Goal: Information Seeking & Learning: Learn about a topic

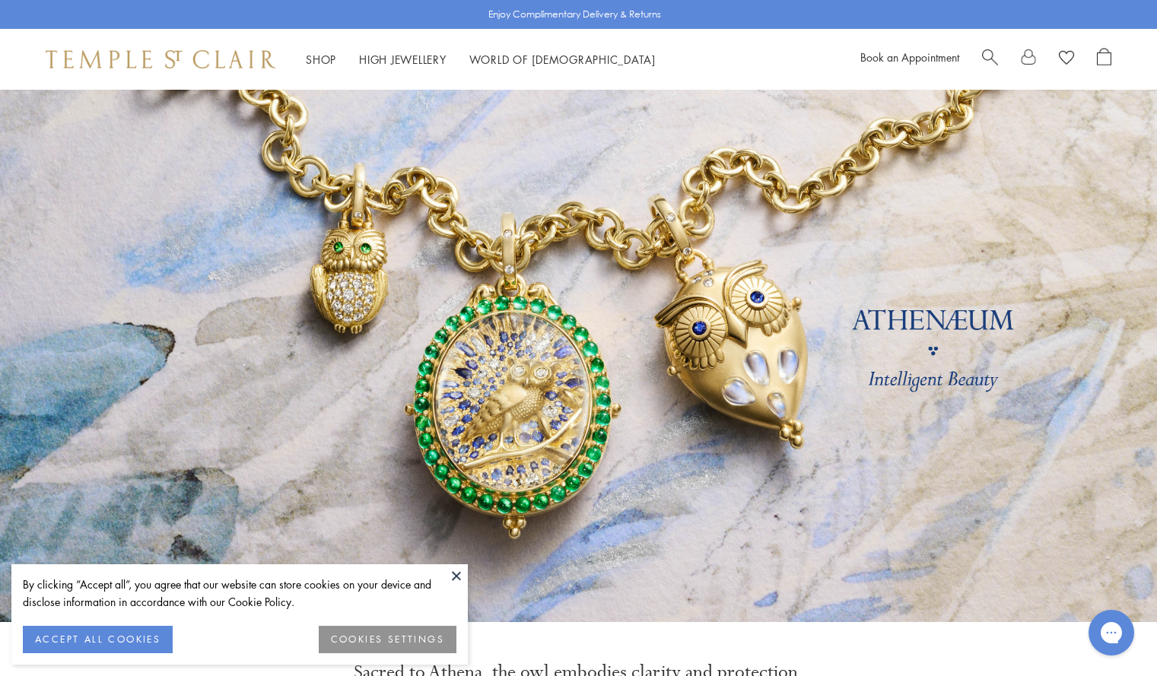
click at [454, 568] on button at bounding box center [456, 576] width 23 height 23
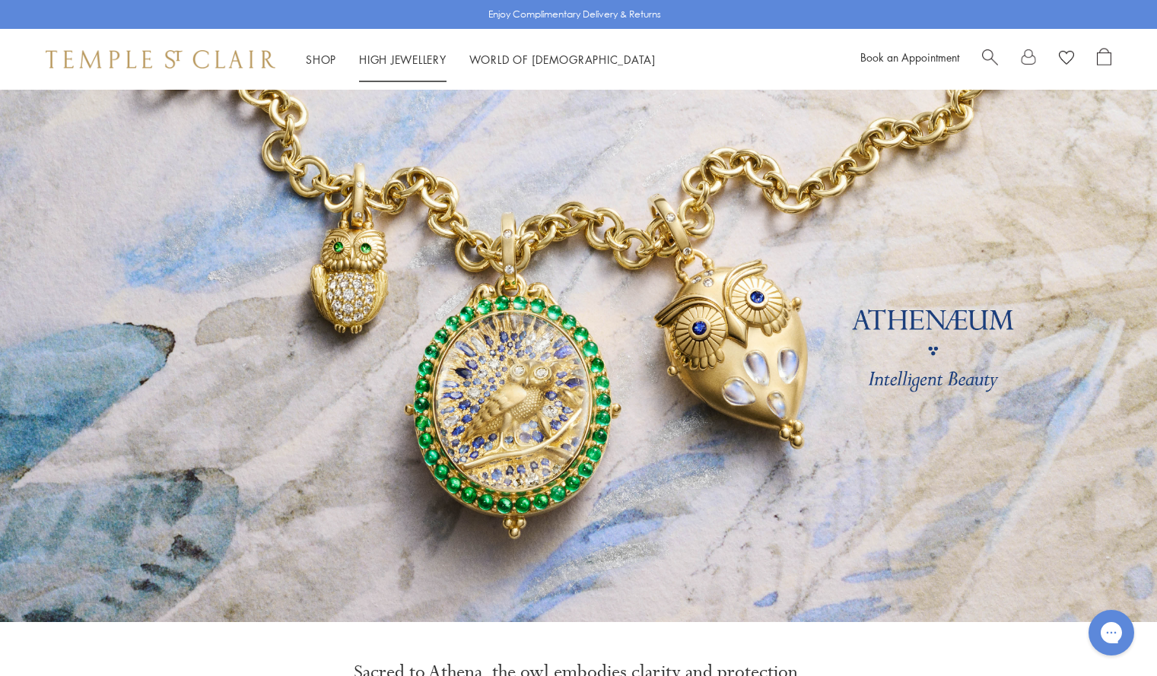
click at [384, 61] on link "High Jewellery High Jewellery" at bounding box center [403, 59] width 88 height 15
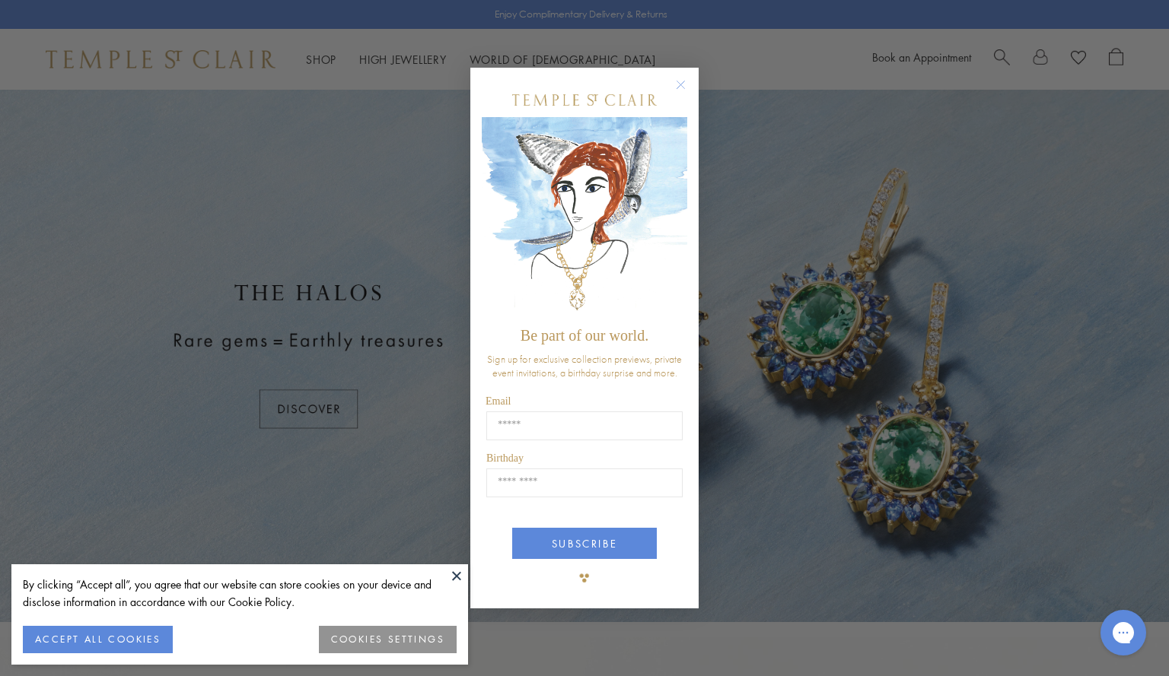
click at [460, 580] on button at bounding box center [456, 576] width 23 height 23
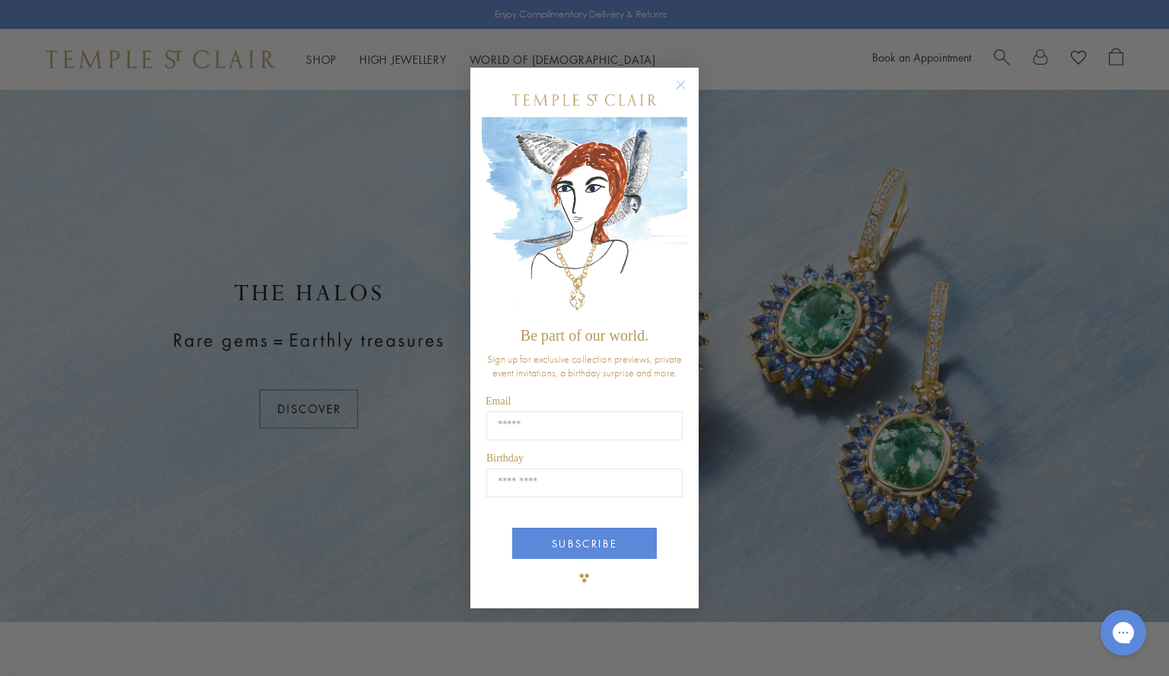
click at [681, 82] on circle "Close dialog" at bounding box center [681, 84] width 18 height 18
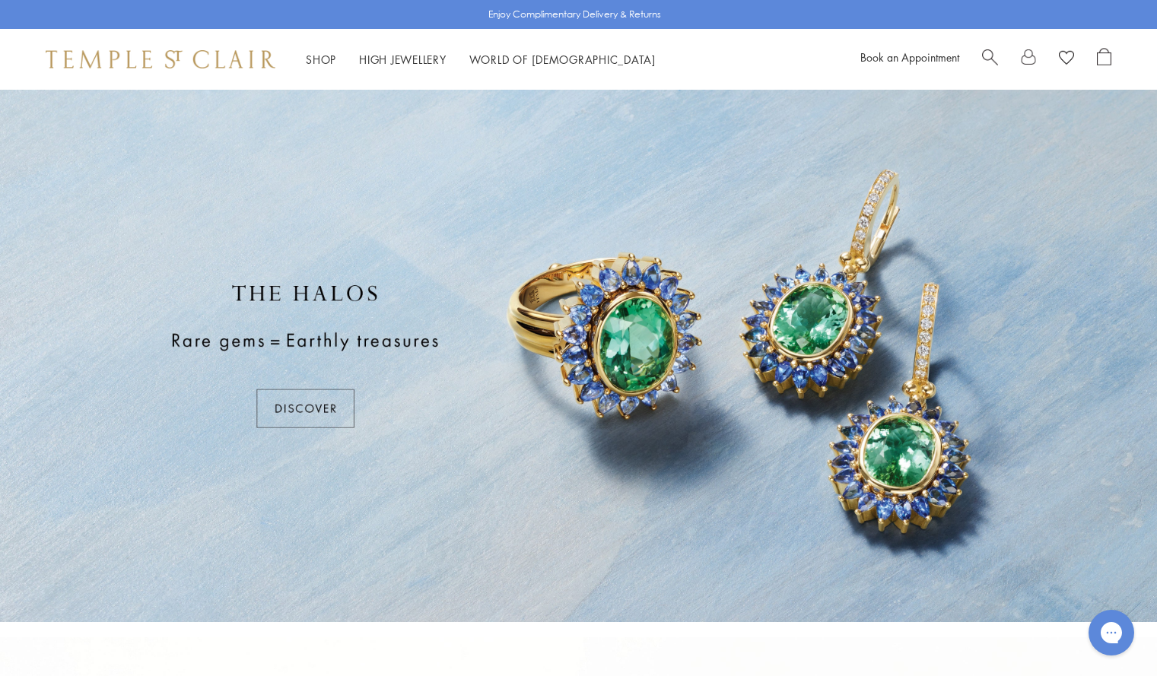
click at [319, 409] on div at bounding box center [578, 356] width 1157 height 533
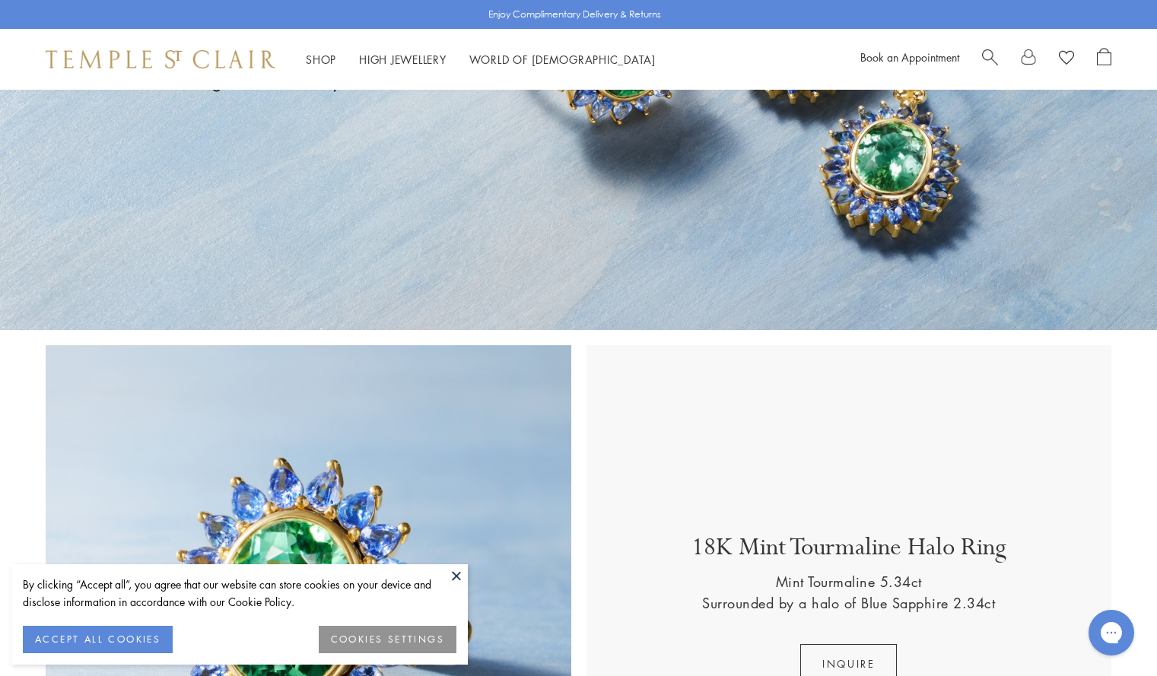
scroll to position [226, 0]
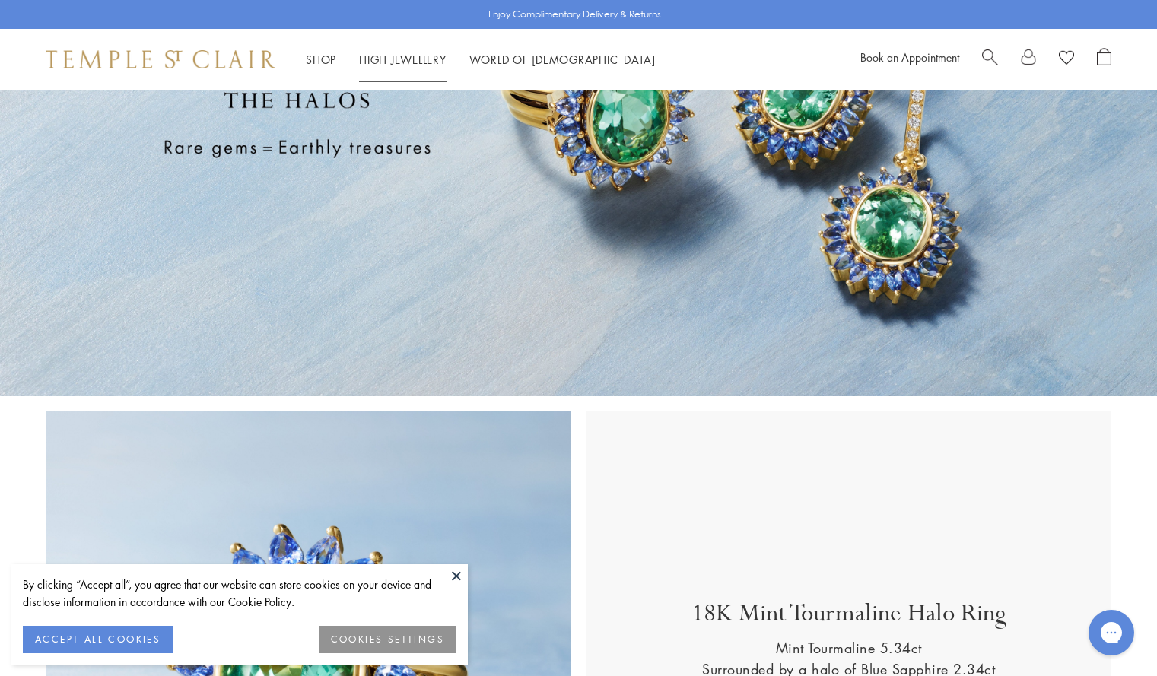
click at [400, 61] on link "High Jewellery High Jewellery" at bounding box center [403, 59] width 88 height 15
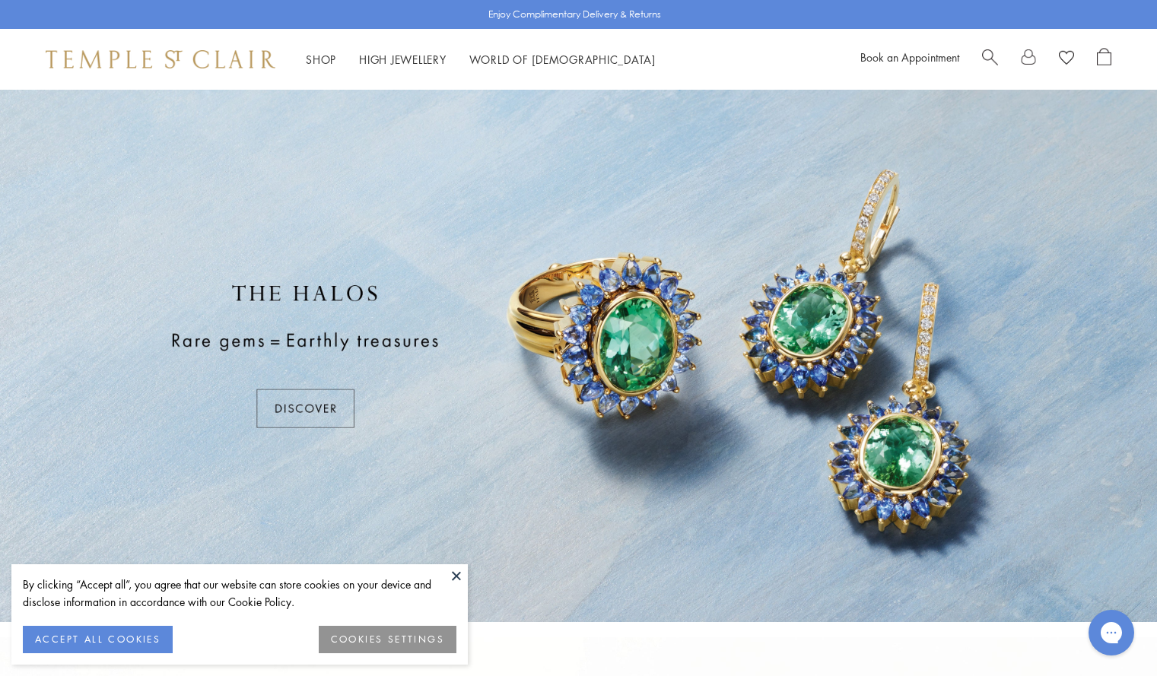
click at [455, 574] on button at bounding box center [456, 576] width 23 height 23
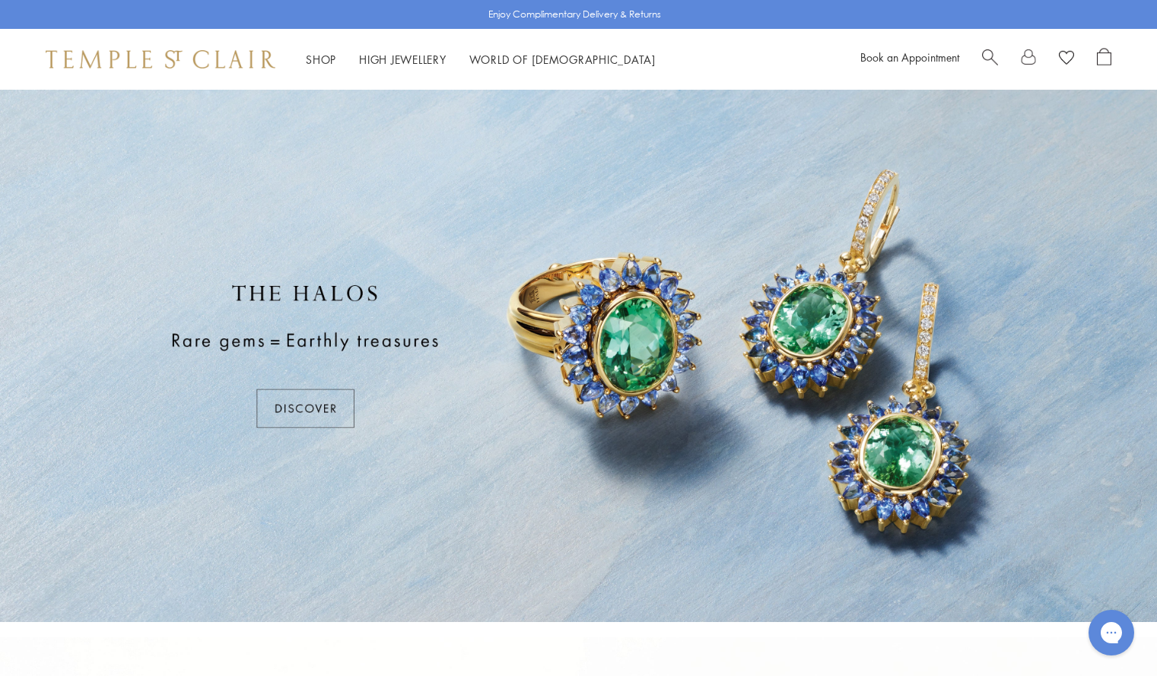
click at [319, 407] on div at bounding box center [578, 356] width 1157 height 533
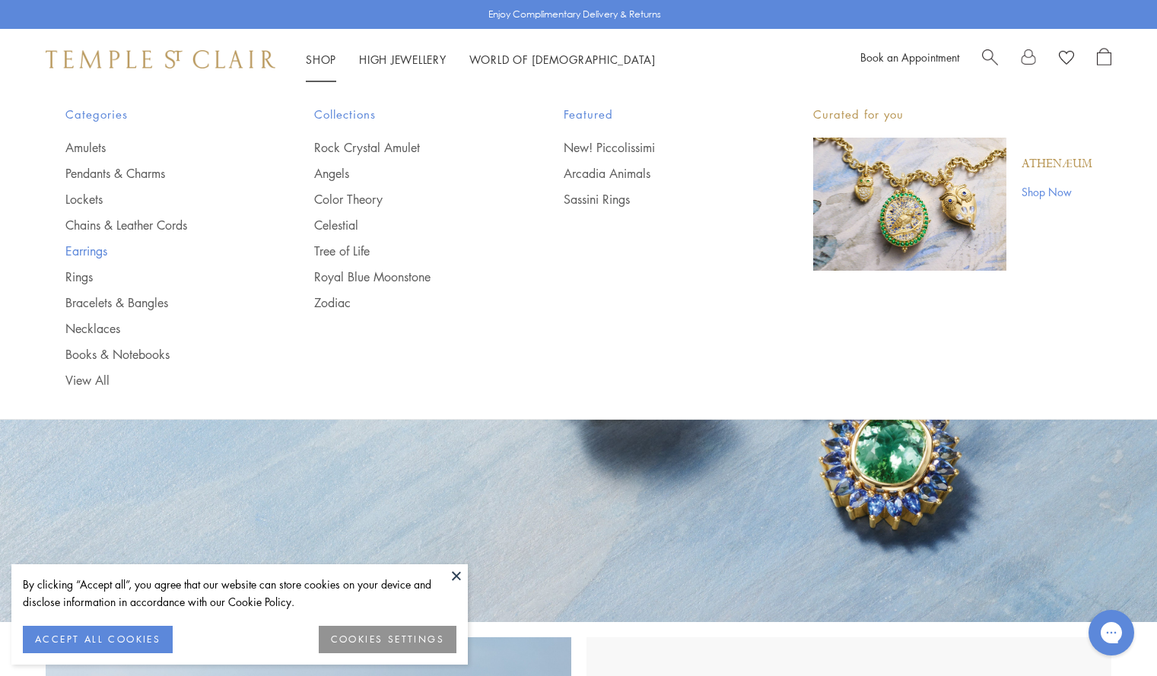
click at [107, 254] on link "Earrings" at bounding box center [159, 251] width 189 height 17
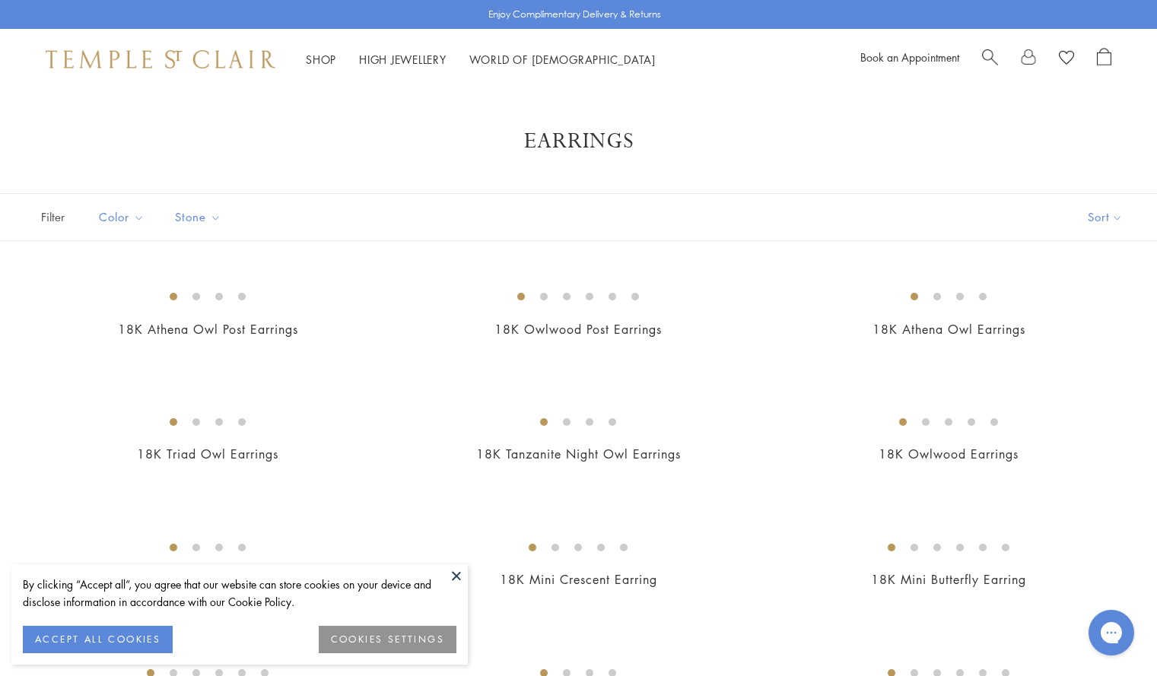
click at [457, 574] on button at bounding box center [456, 576] width 23 height 23
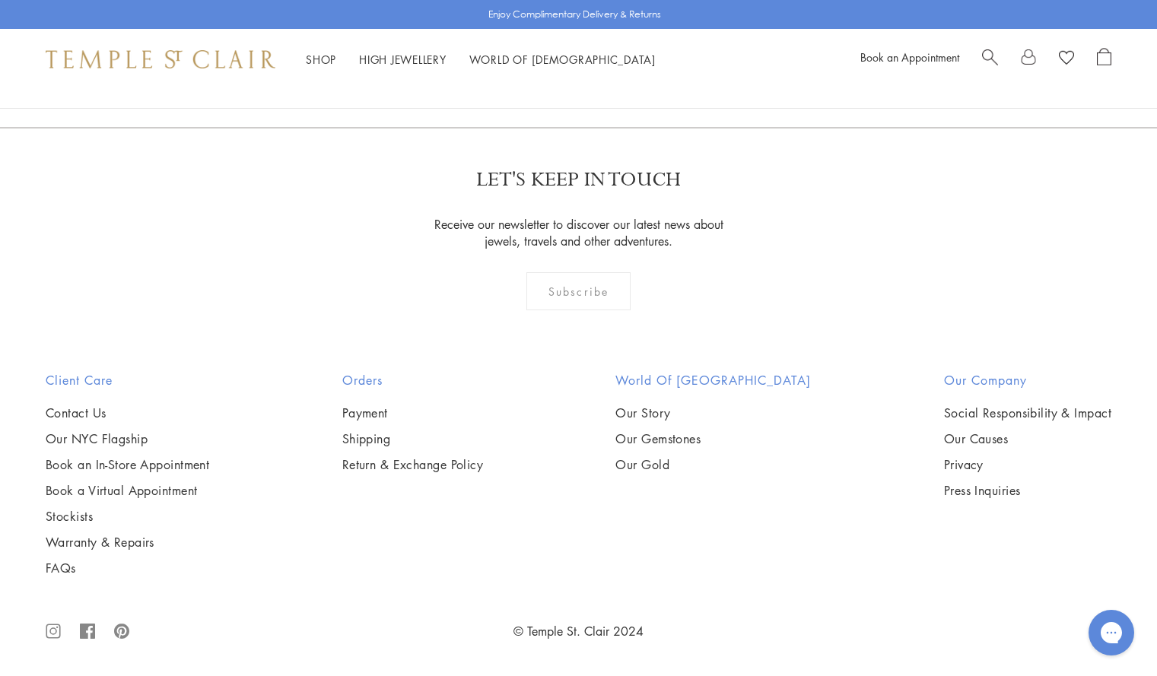
scroll to position [7744, 0]
click at [548, 66] on link "2" at bounding box center [555, 45] width 50 height 42
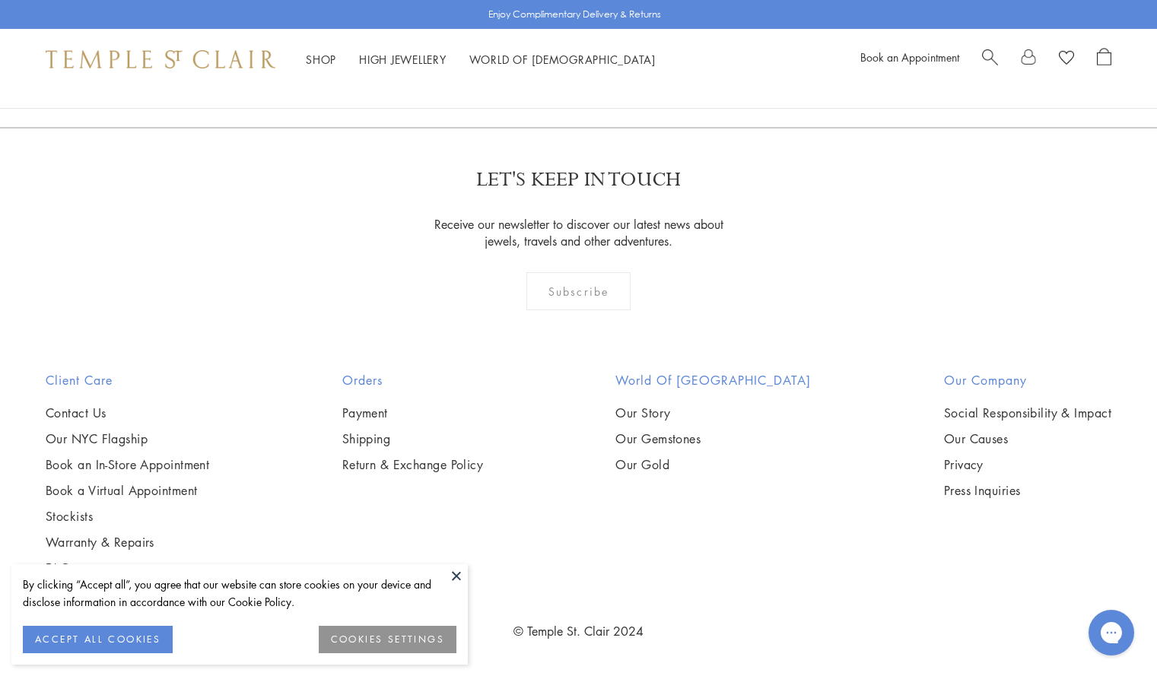
scroll to position [7369, 0]
click at [625, 66] on link "3" at bounding box center [628, 45] width 50 height 42
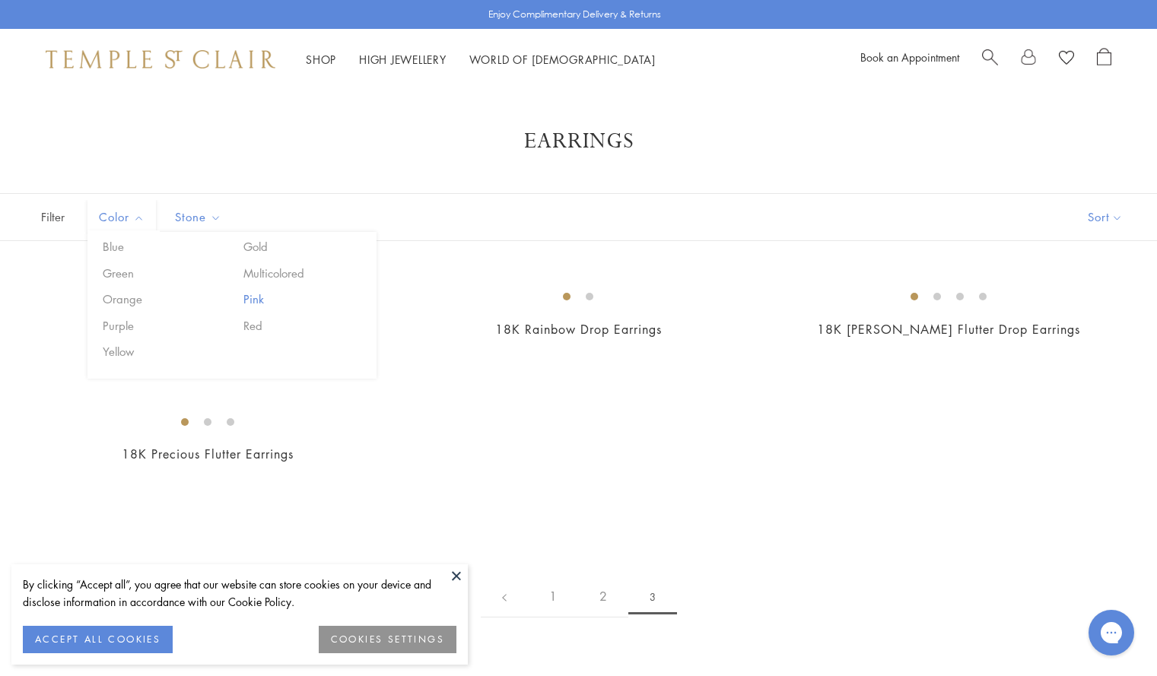
click at [253, 299] on button "Pink" at bounding box center [304, 300] width 129 height 18
